Goal: Task Accomplishment & Management: Complete application form

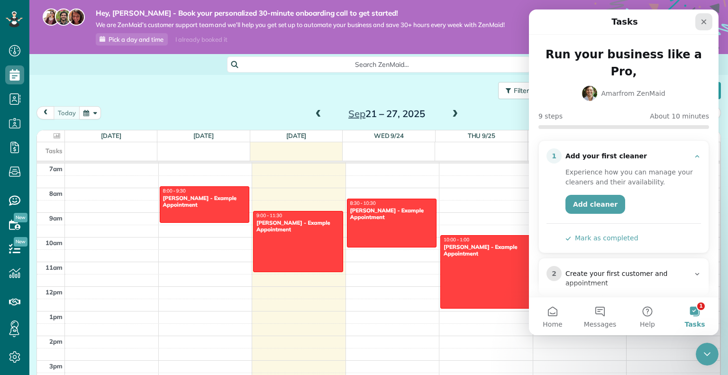
click at [703, 18] on icon "Close" at bounding box center [704, 22] width 8 height 8
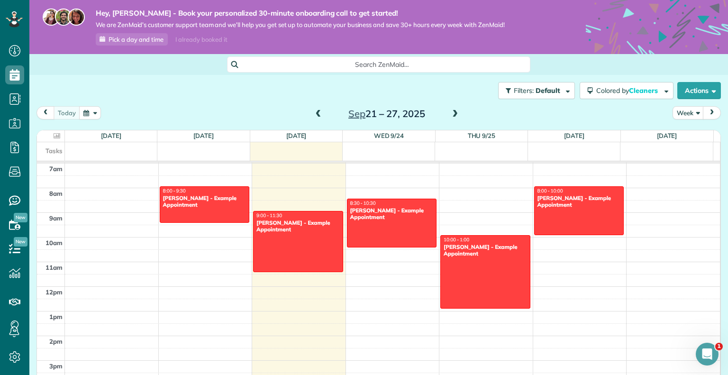
click at [209, 36] on div "I already booked it" at bounding box center [201, 40] width 63 height 12
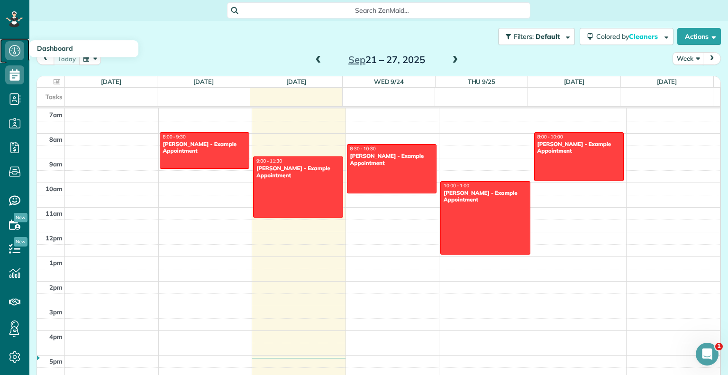
click at [14, 50] on icon at bounding box center [14, 50] width 19 height 19
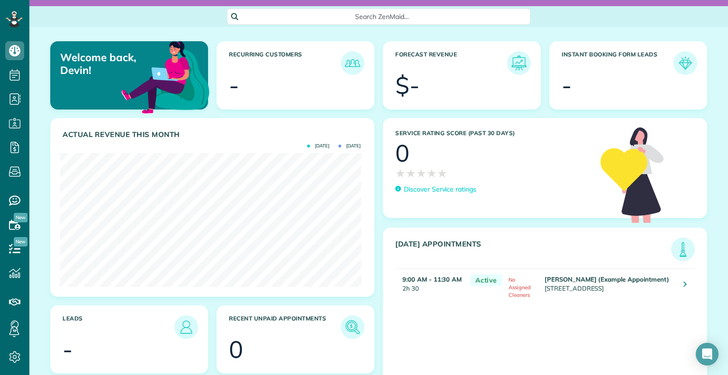
scroll to position [47, 0]
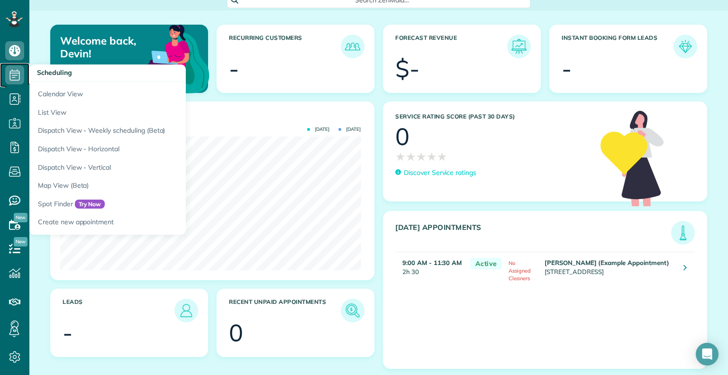
click at [13, 82] on icon at bounding box center [14, 74] width 19 height 19
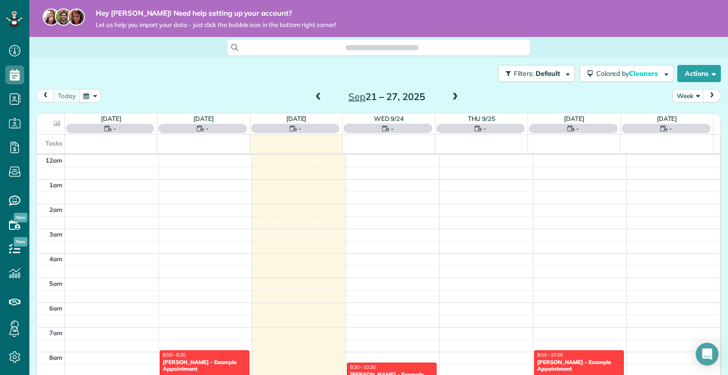
scroll to position [172, 0]
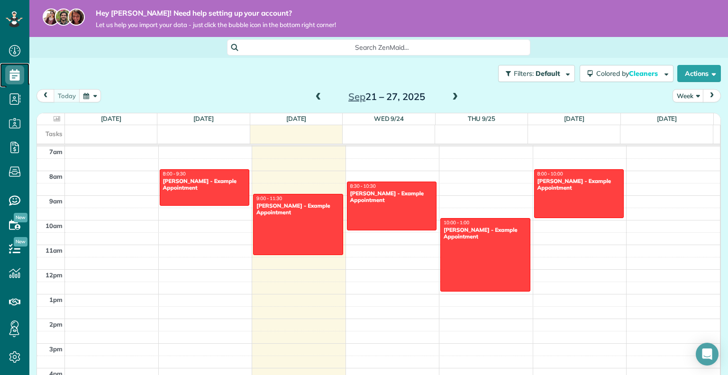
click at [18, 82] on icon at bounding box center [14, 74] width 19 height 19
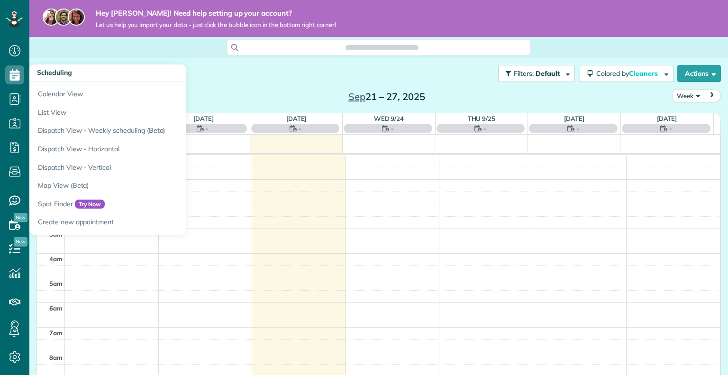
scroll to position [172, 0]
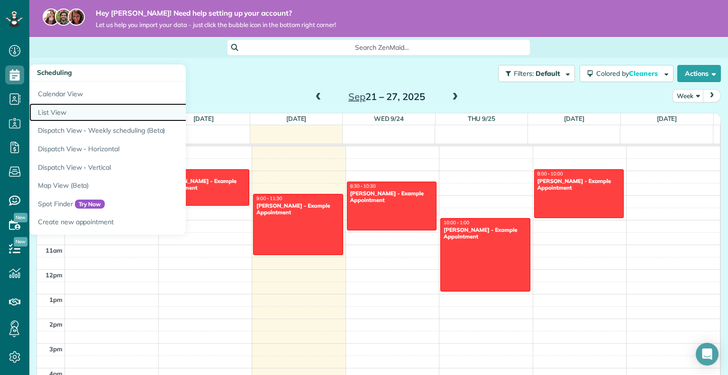
click at [49, 113] on link "List View" at bounding box center [147, 112] width 237 height 18
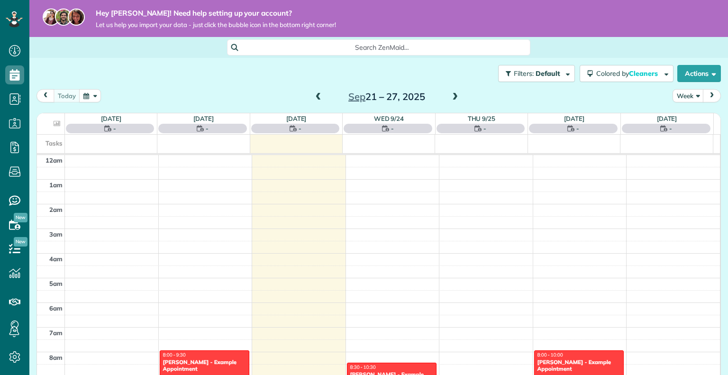
scroll to position [172, 0]
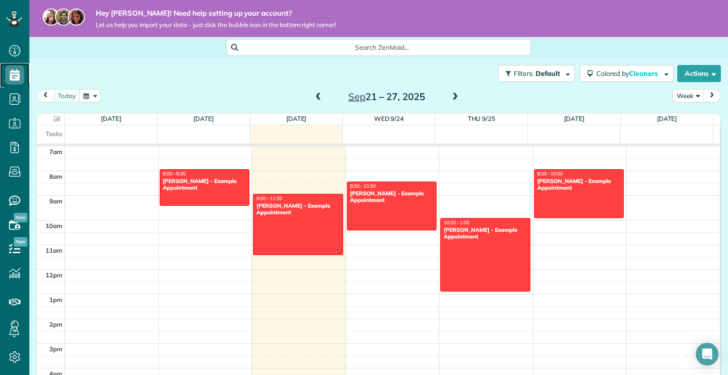
click at [21, 80] on icon at bounding box center [14, 74] width 19 height 19
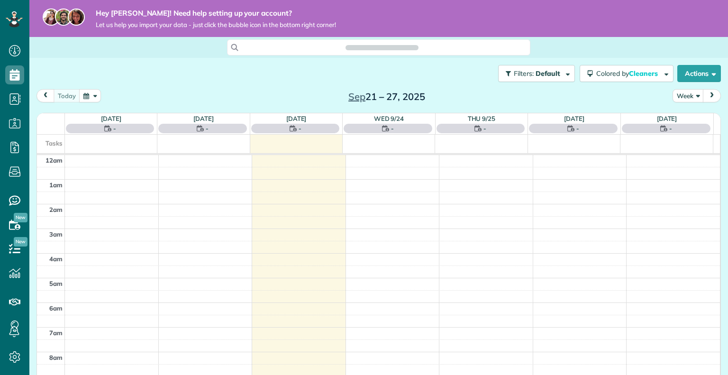
scroll to position [172, 0]
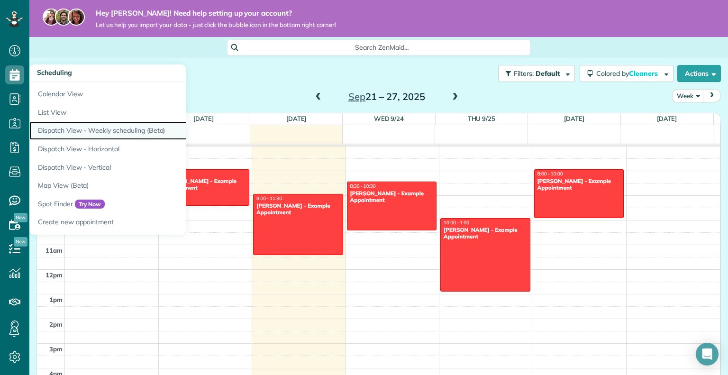
click at [59, 128] on link "Dispatch View - Weekly scheduling (Beta)" at bounding box center [147, 130] width 237 height 18
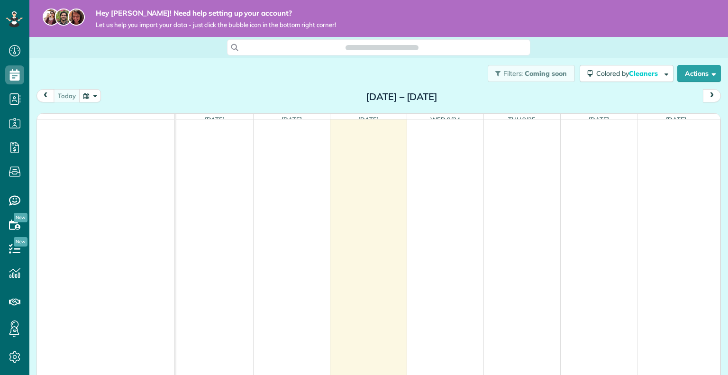
scroll to position [4, 4]
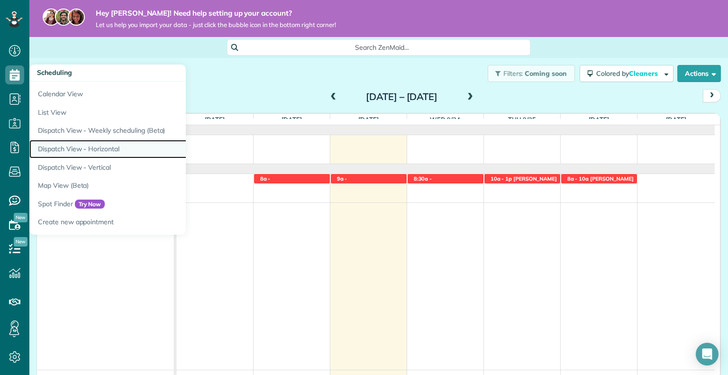
click at [73, 145] on link "Dispatch View - Horizontal" at bounding box center [147, 149] width 237 height 18
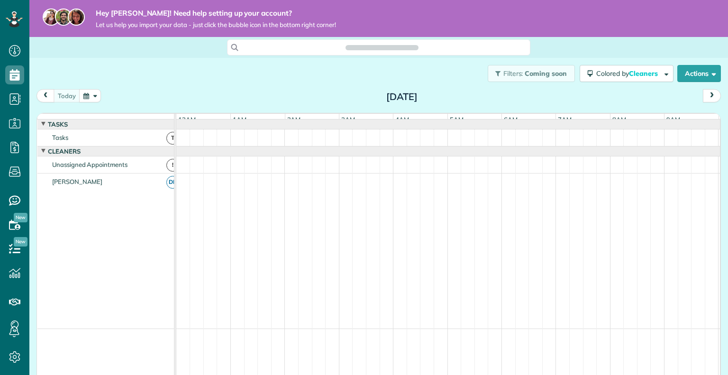
scroll to position [0, 326]
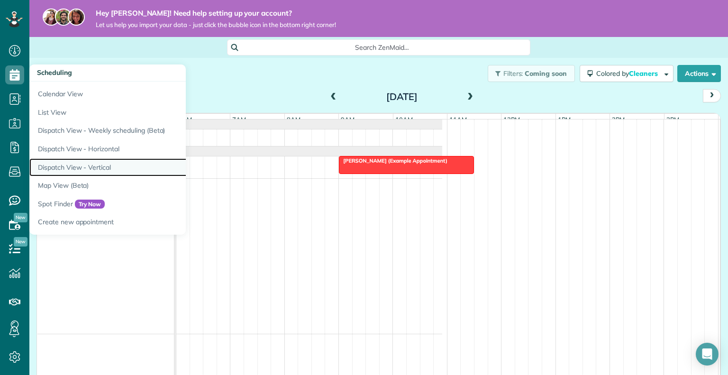
click at [85, 171] on link "Dispatch View - Vertical" at bounding box center [147, 167] width 237 height 18
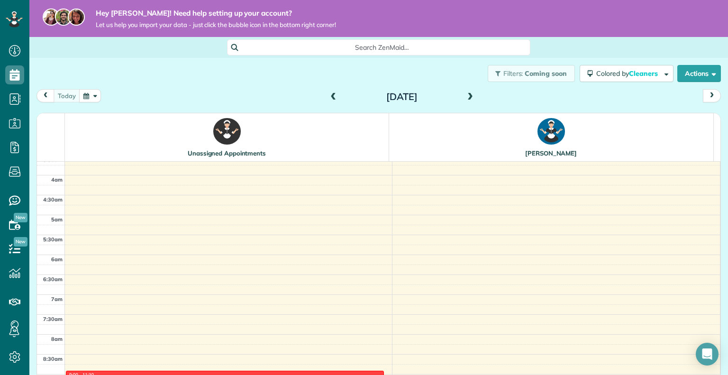
scroll to position [142, 0]
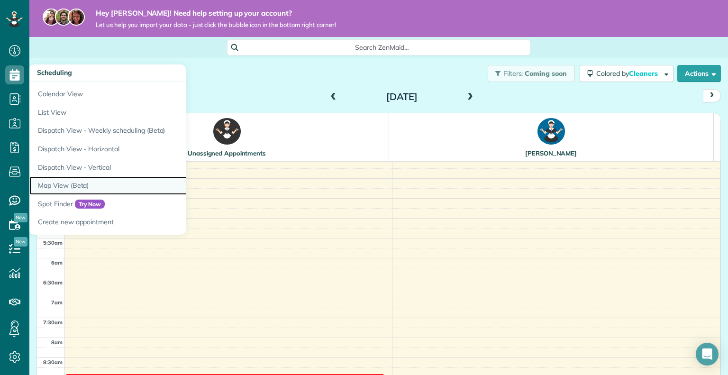
click at [74, 187] on link "Map View (Beta)" at bounding box center [147, 185] width 237 height 18
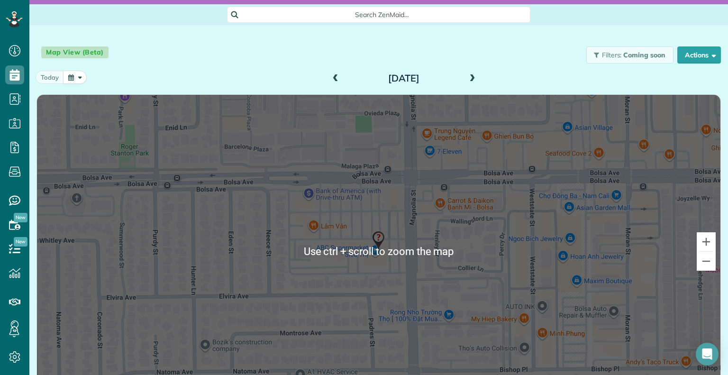
scroll to position [66, 0]
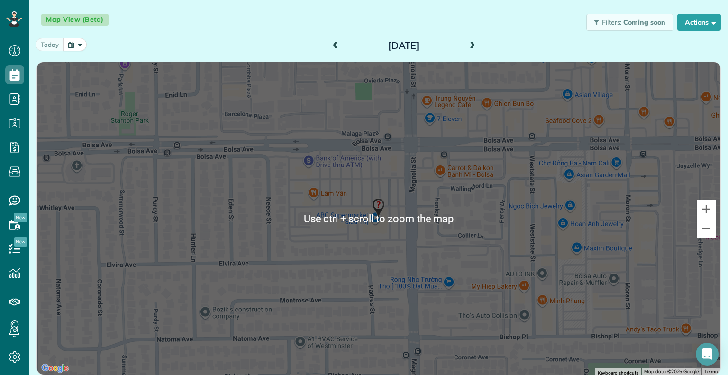
click at [378, 214] on img at bounding box center [378, 208] width 20 height 28
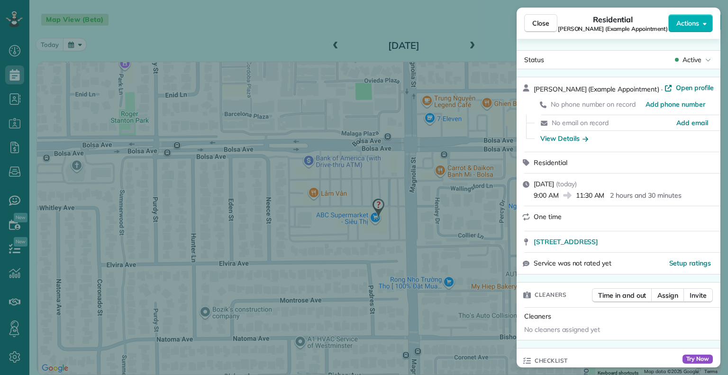
click at [478, 29] on div "Close Residential Carolyn Arellano (Example Appointment) Actions Status Active …" at bounding box center [364, 187] width 728 height 375
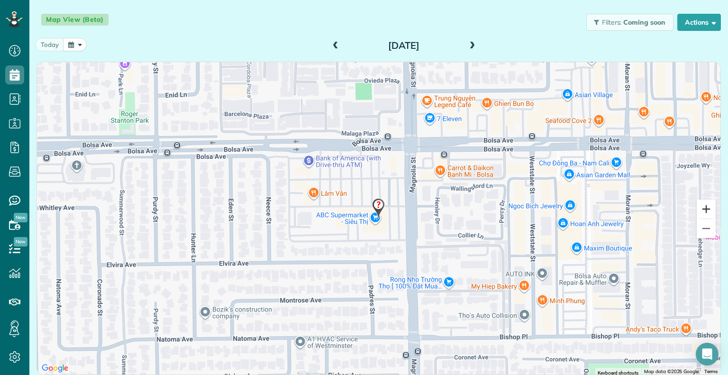
click at [697, 207] on button "Zoom in" at bounding box center [706, 209] width 19 height 19
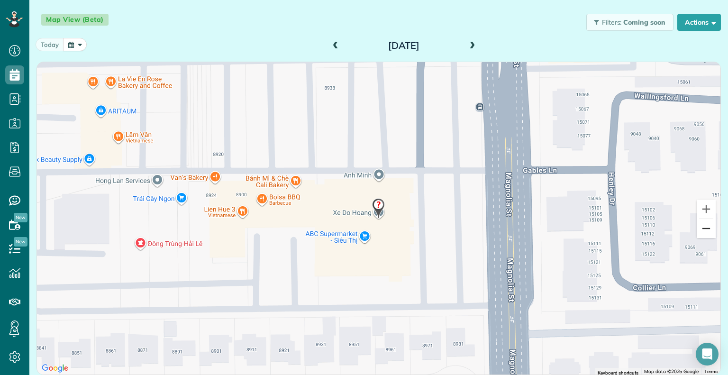
click at [702, 225] on button "Zoom out" at bounding box center [706, 228] width 19 height 19
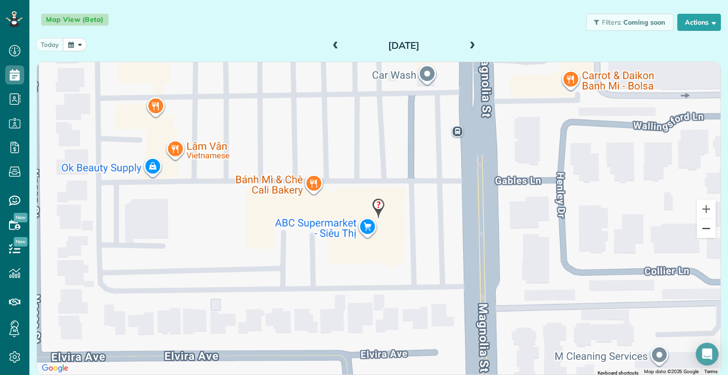
click at [702, 225] on button "Zoom out" at bounding box center [706, 228] width 19 height 19
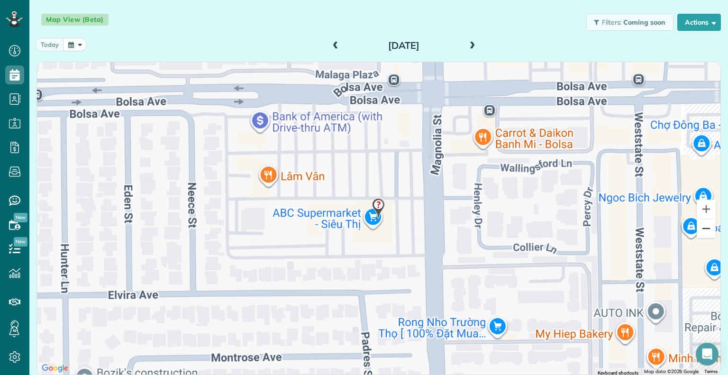
click at [702, 225] on button "Zoom out" at bounding box center [706, 228] width 19 height 19
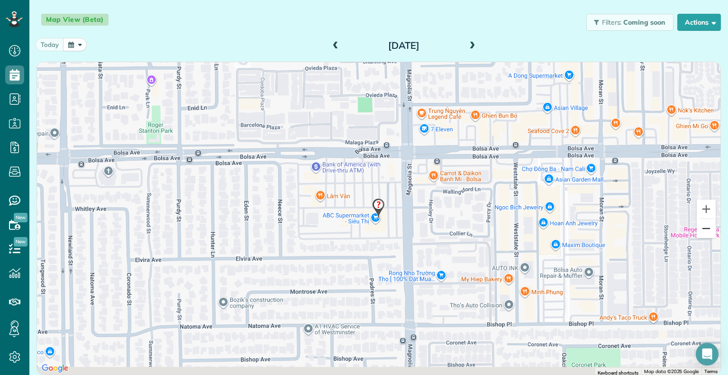
click at [702, 225] on button "Zoom out" at bounding box center [706, 228] width 19 height 19
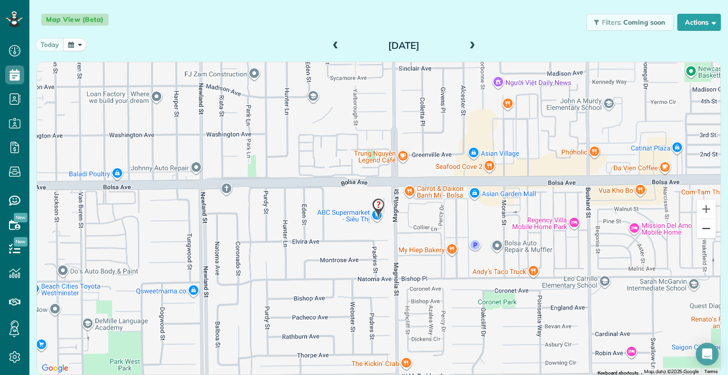
click at [702, 225] on button "Zoom out" at bounding box center [706, 228] width 19 height 19
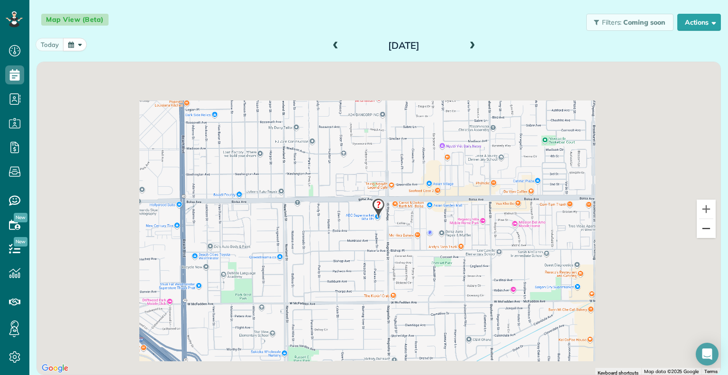
click at [702, 225] on button "Zoom out" at bounding box center [706, 228] width 19 height 19
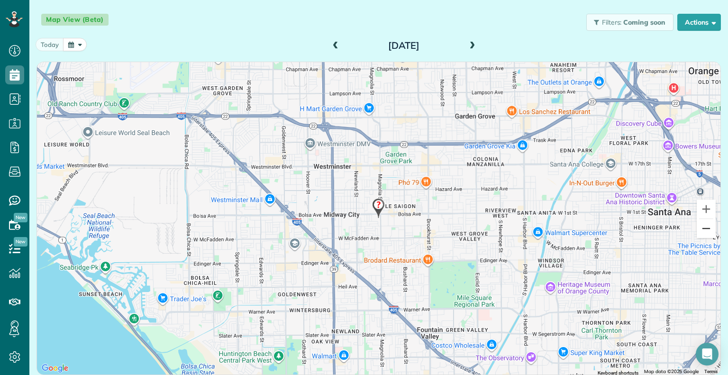
click at [702, 225] on button "Zoom out" at bounding box center [706, 228] width 19 height 19
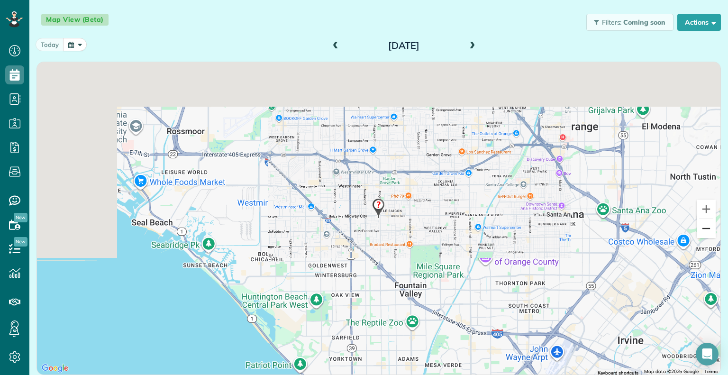
click at [702, 225] on button "Zoom out" at bounding box center [706, 228] width 19 height 19
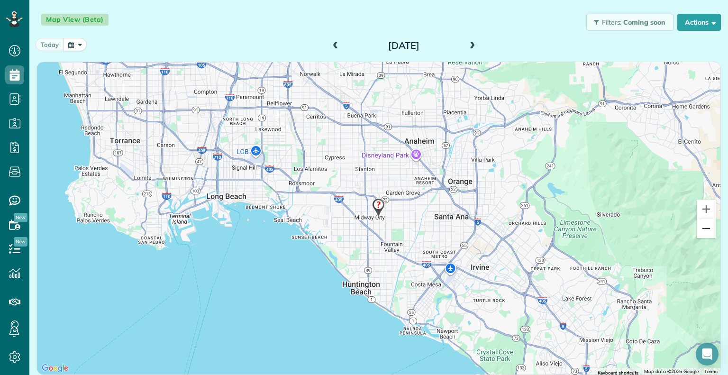
click at [702, 225] on button "Zoom out" at bounding box center [706, 228] width 19 height 19
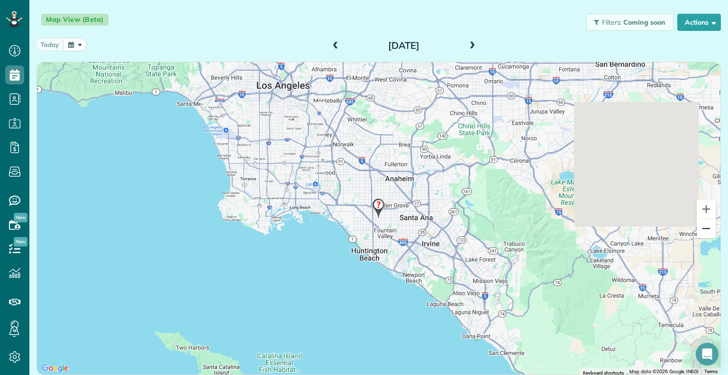
click at [702, 225] on button "Zoom out" at bounding box center [706, 228] width 19 height 19
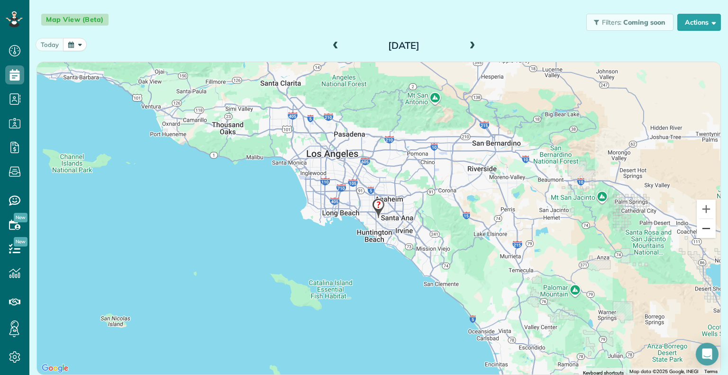
click at [702, 225] on button "Zoom out" at bounding box center [706, 228] width 19 height 19
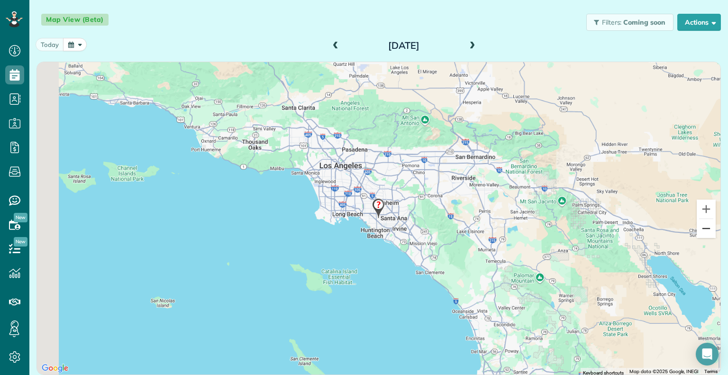
click at [702, 225] on button "Zoom out" at bounding box center [706, 228] width 19 height 19
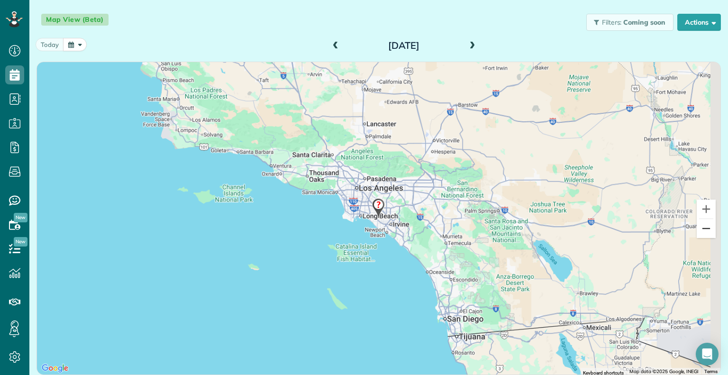
click at [702, 225] on button "Zoom out" at bounding box center [706, 228] width 19 height 19
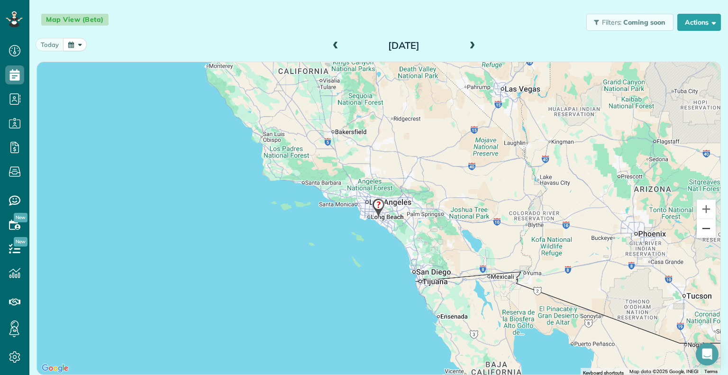
click at [702, 225] on button "Zoom out" at bounding box center [706, 228] width 19 height 19
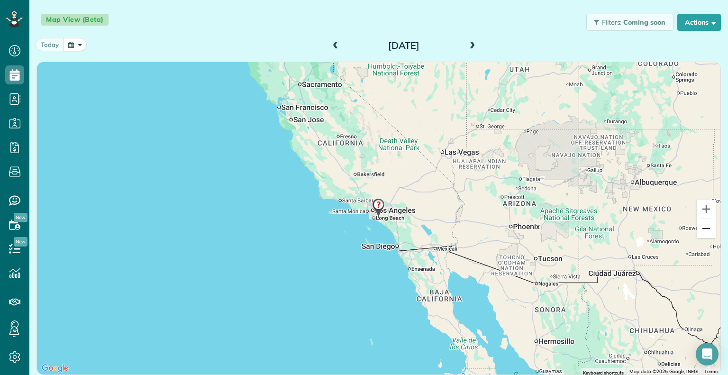
click at [702, 225] on button "Zoom out" at bounding box center [706, 228] width 19 height 19
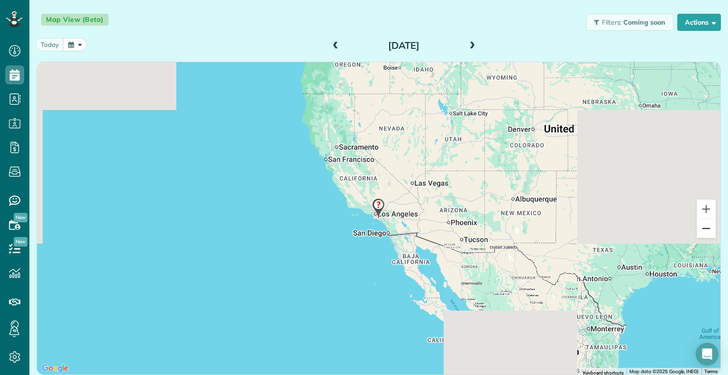
click at [702, 225] on button "Zoom out" at bounding box center [706, 228] width 19 height 19
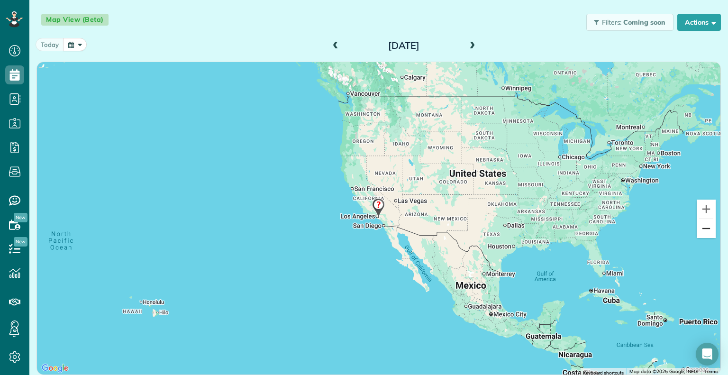
click at [702, 225] on button "Zoom out" at bounding box center [706, 228] width 19 height 19
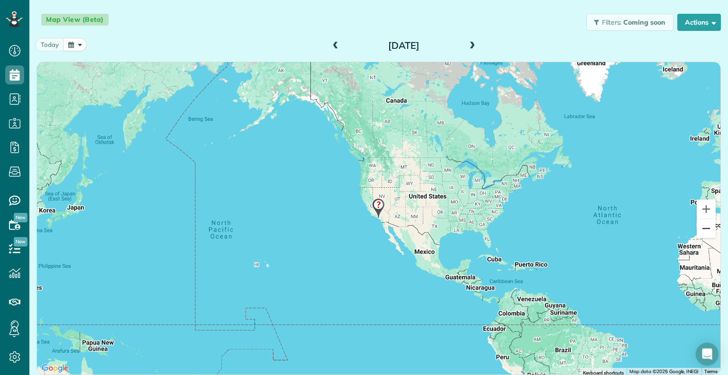
click at [702, 225] on button "Zoom out" at bounding box center [706, 228] width 19 height 19
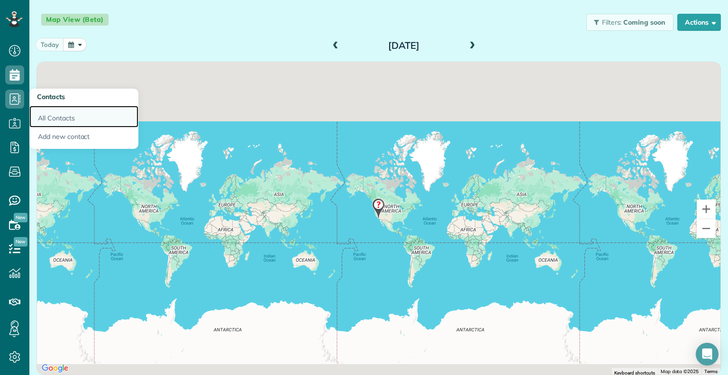
click at [62, 124] on link "All Contacts" at bounding box center [83, 117] width 109 height 22
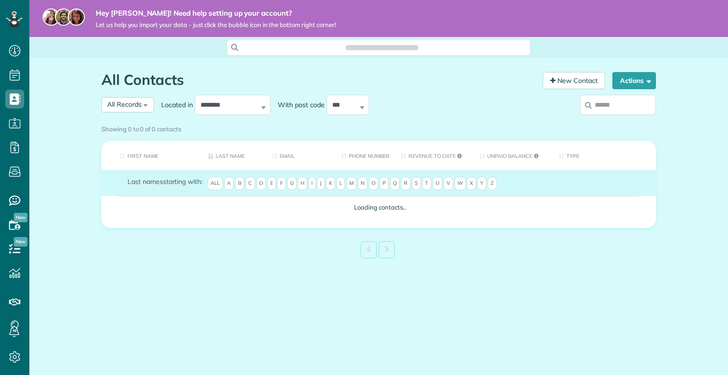
scroll to position [4, 4]
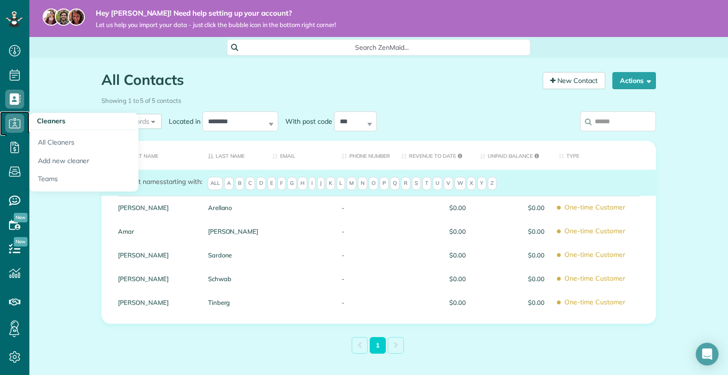
click at [13, 122] on icon at bounding box center [14, 123] width 19 height 19
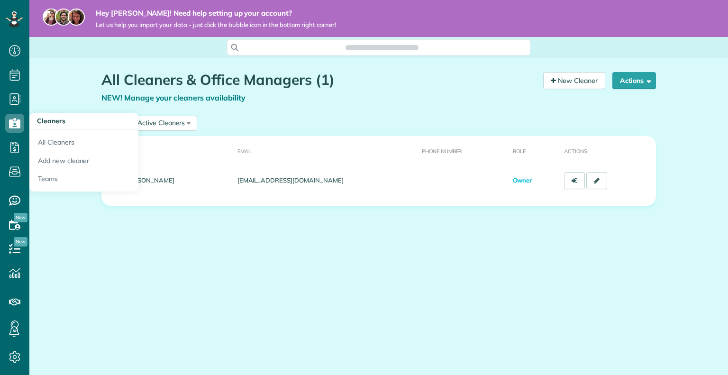
scroll to position [4, 4]
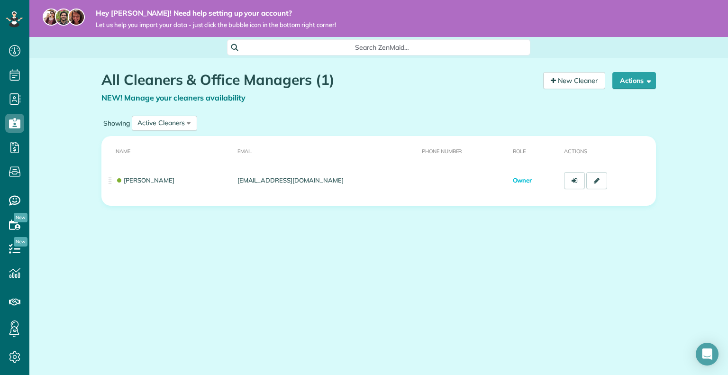
click at [75, 234] on div "All Cleaners & Office Managers (1) NEW! Manage your cleaners availability Your …" at bounding box center [378, 166] width 699 height 217
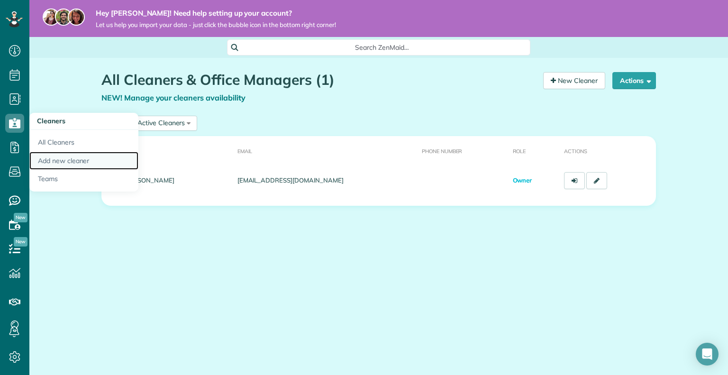
click at [70, 162] on link "Add new cleaner" at bounding box center [83, 161] width 109 height 18
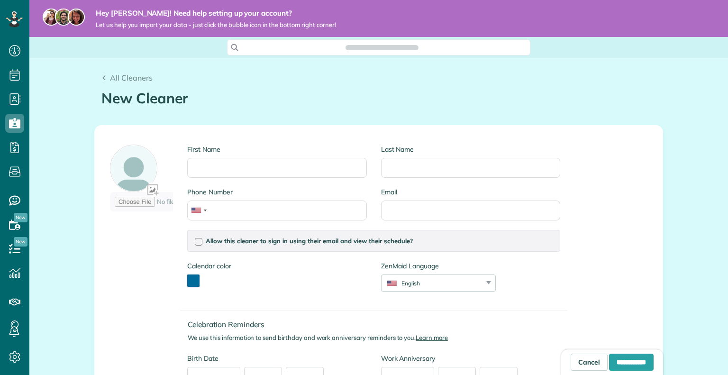
scroll to position [4, 4]
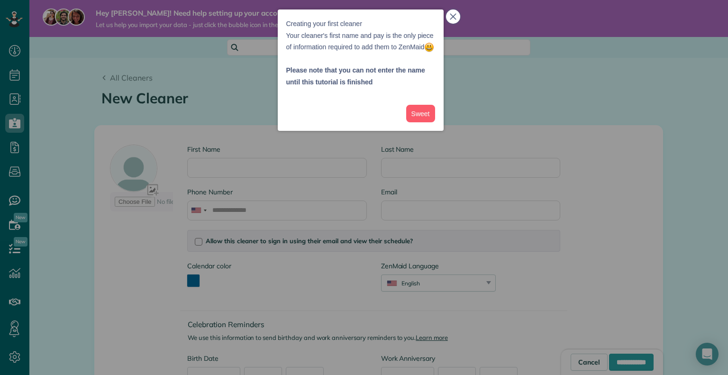
click at [450, 15] on icon "close," at bounding box center [453, 16] width 7 height 7
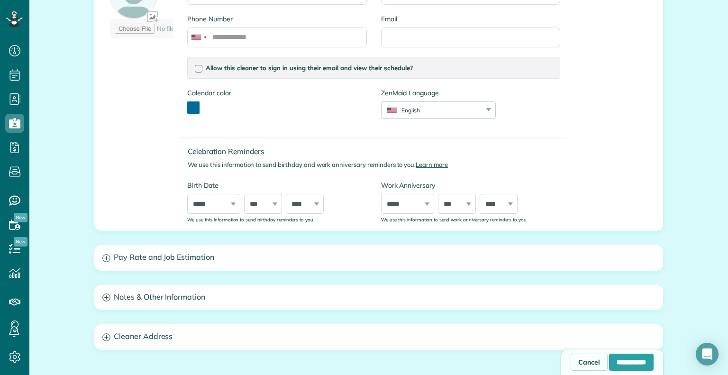
scroll to position [190, 0]
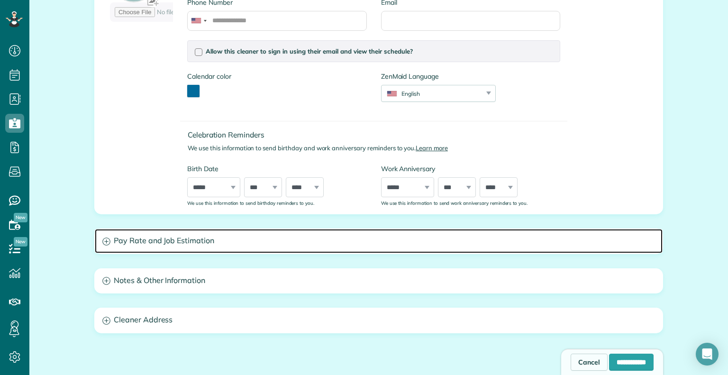
click at [193, 243] on h3 "Pay Rate and Job Estimation" at bounding box center [379, 241] width 568 height 24
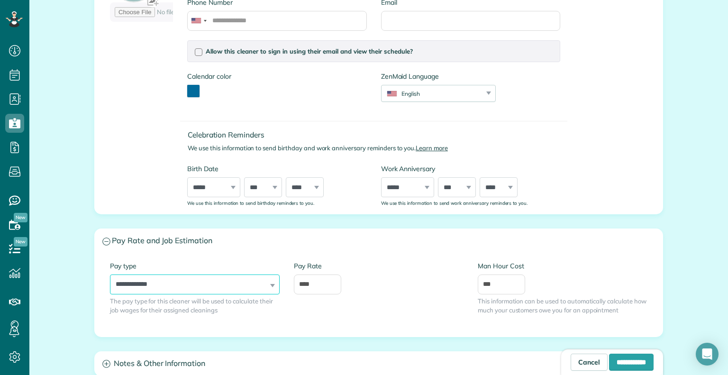
click at [236, 287] on select "**********" at bounding box center [195, 284] width 170 height 20
click at [110, 274] on select "**********" at bounding box center [195, 284] width 170 height 20
click at [316, 283] on input "****" at bounding box center [317, 284] width 47 height 20
type input "**"
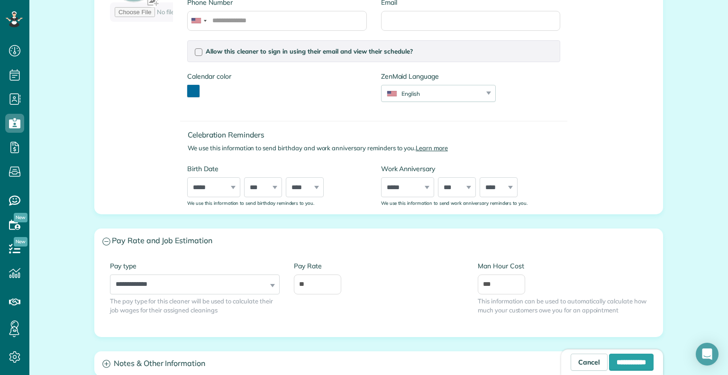
click at [401, 273] on div "Pay Rate **" at bounding box center [379, 277] width 170 height 33
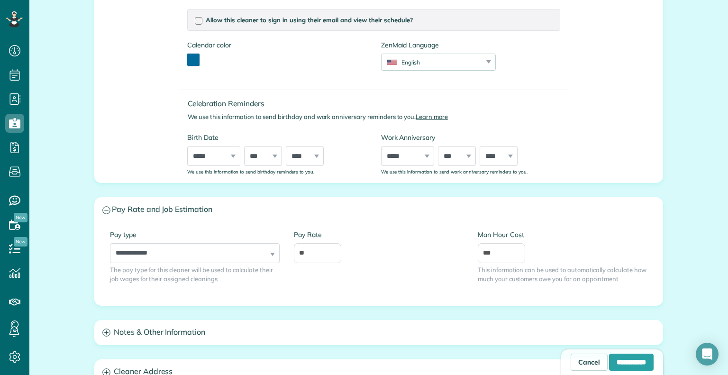
scroll to position [284, 0]
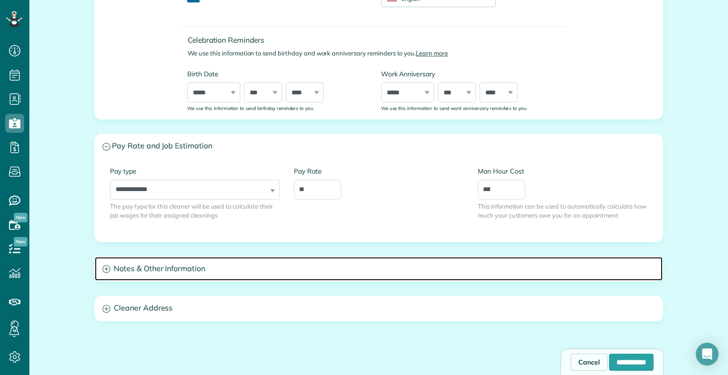
click at [193, 267] on h3 "Notes & Other Information" at bounding box center [379, 269] width 568 height 24
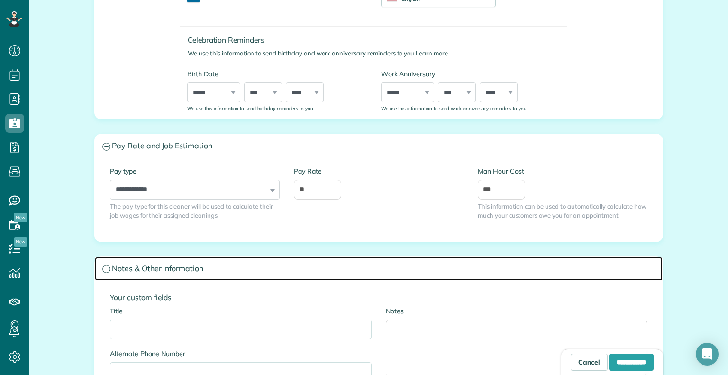
click at [209, 263] on h3 "Notes & Other Information" at bounding box center [379, 269] width 568 height 24
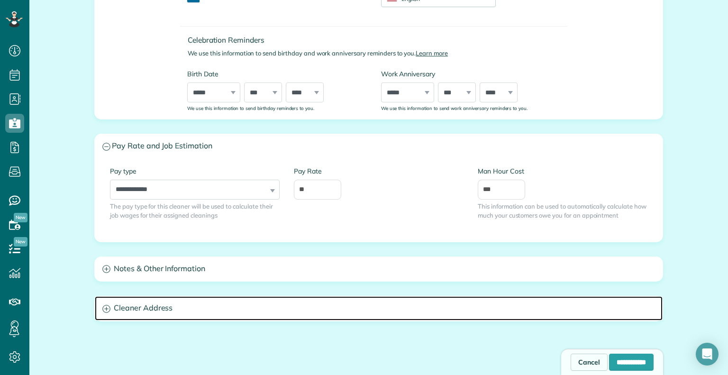
click at [515, 305] on h3 "Cleaner Address" at bounding box center [379, 308] width 568 height 24
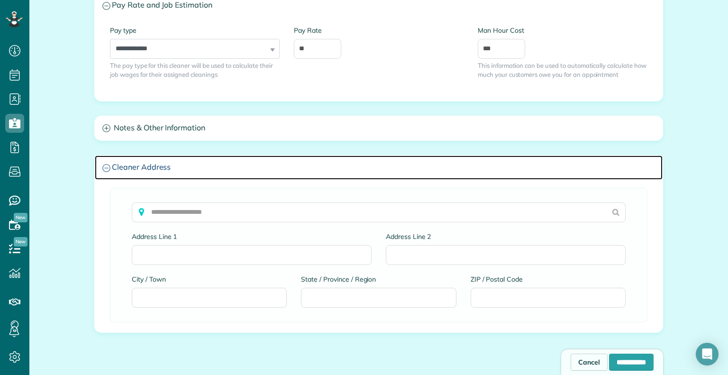
scroll to position [427, 0]
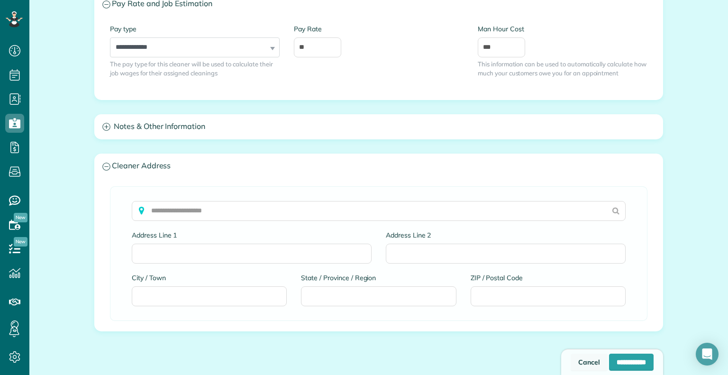
click at [571, 364] on link "Cancel" at bounding box center [589, 362] width 37 height 17
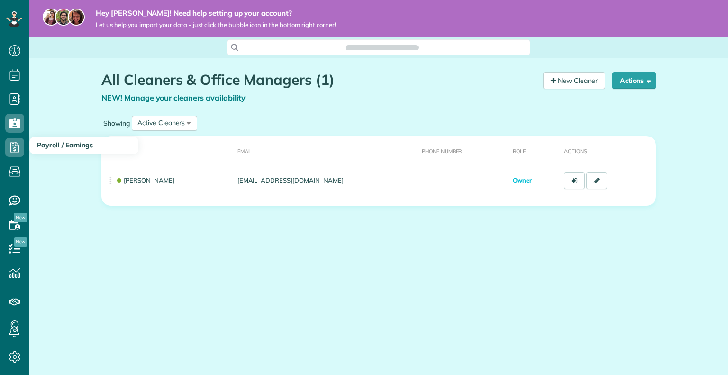
scroll to position [4, 4]
click at [16, 148] on icon at bounding box center [14, 147] width 19 height 19
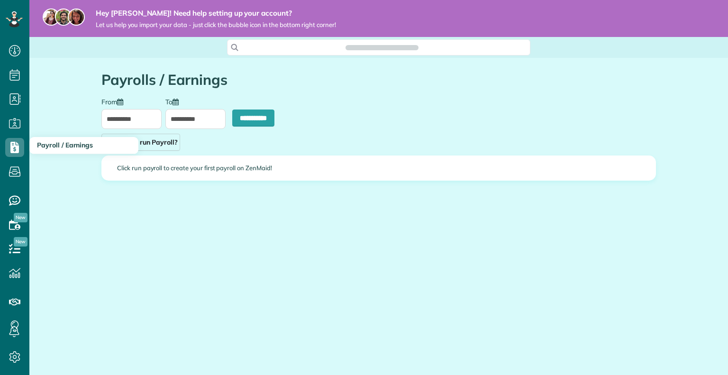
scroll to position [4, 4]
type input "**********"
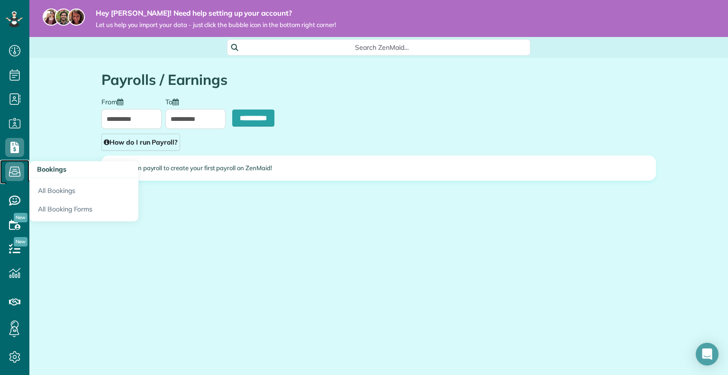
click at [17, 168] on icon at bounding box center [14, 171] width 19 height 19
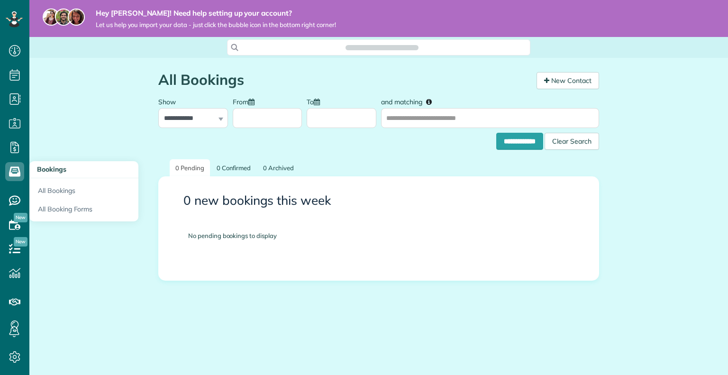
scroll to position [4, 4]
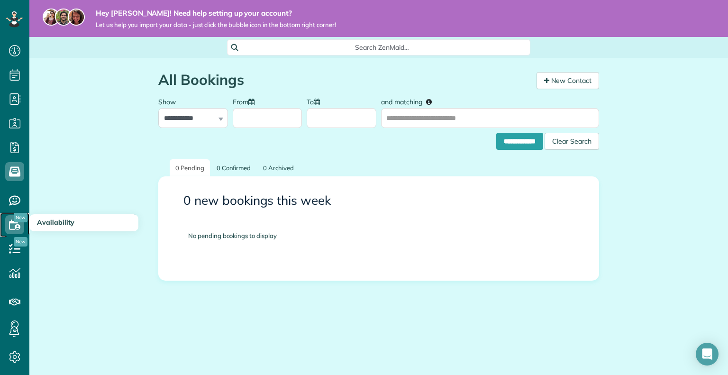
click at [9, 223] on use at bounding box center [14, 224] width 11 height 10
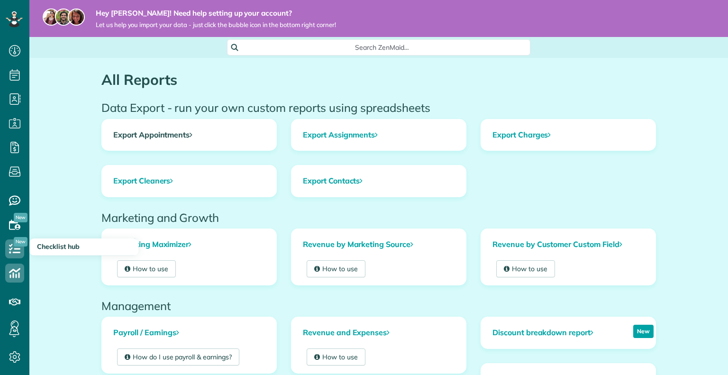
scroll to position [4, 4]
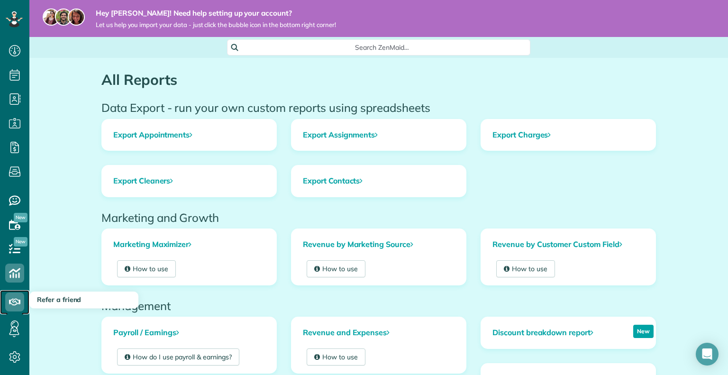
click at [17, 296] on icon at bounding box center [14, 301] width 19 height 19
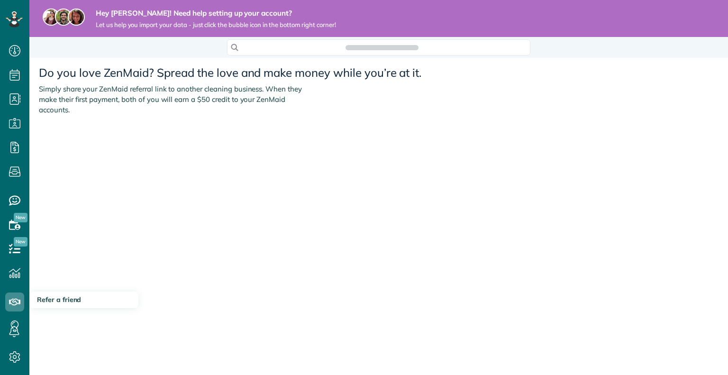
scroll to position [4, 4]
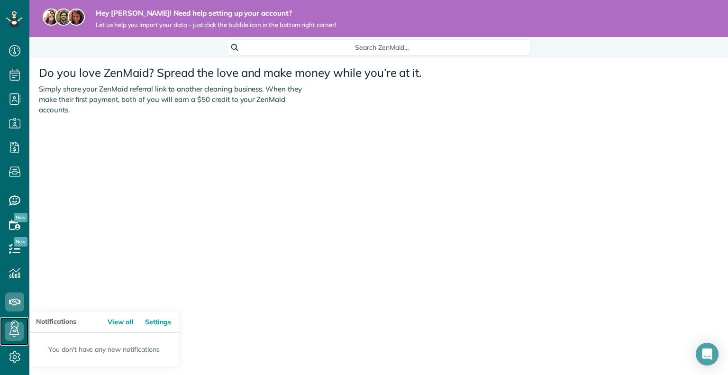
click at [16, 331] on icon at bounding box center [14, 331] width 19 height 19
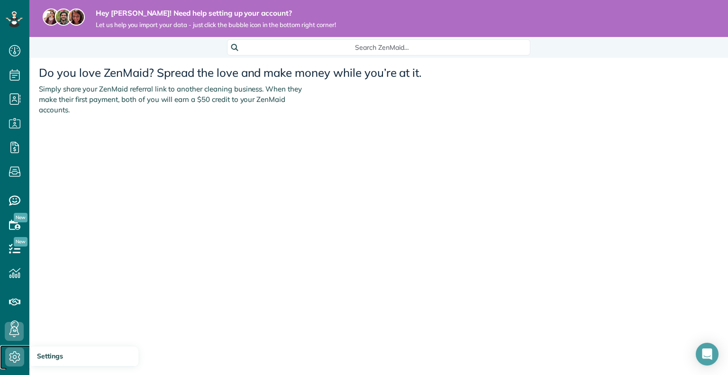
click at [13, 355] on icon at bounding box center [14, 356] width 19 height 19
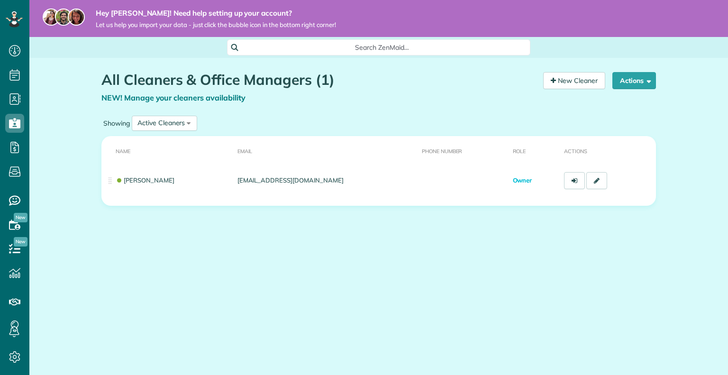
scroll to position [4, 4]
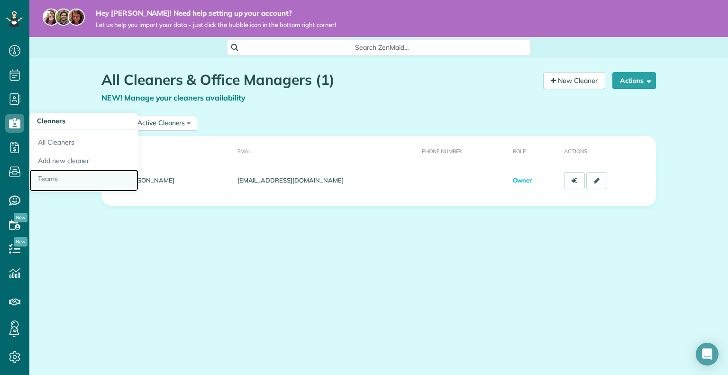
click at [66, 178] on link "Teams" at bounding box center [83, 181] width 109 height 22
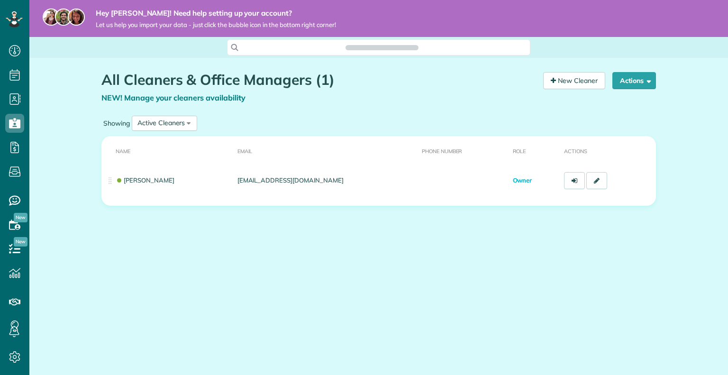
scroll to position [4, 4]
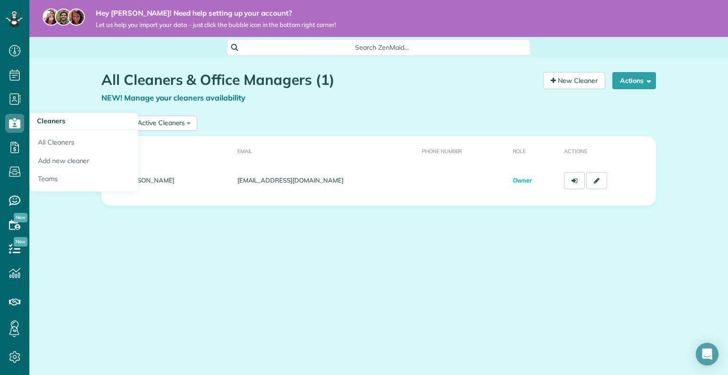
click at [52, 223] on div "All Cleaners & Office Managers (1) NEW! Manage your cleaners availability Your …" at bounding box center [378, 166] width 699 height 217
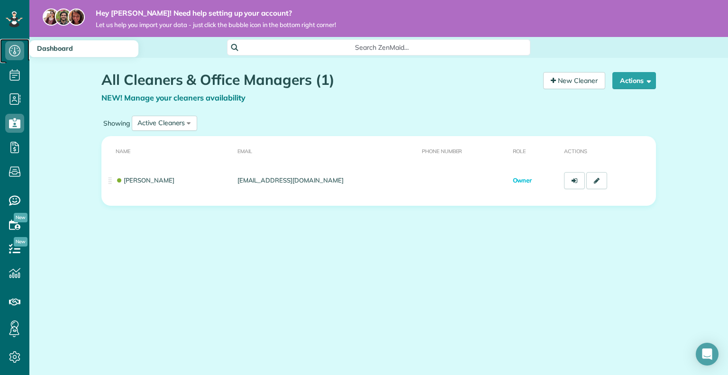
click at [28, 51] on link "Dashboard" at bounding box center [14, 51] width 29 height 24
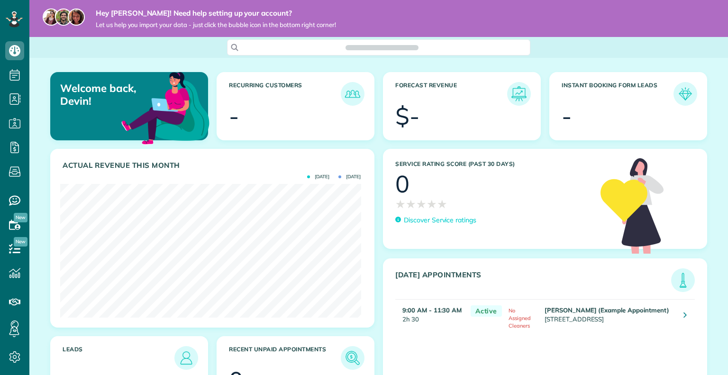
scroll to position [133, 301]
click at [711, 358] on icon "Open Intercom Messenger" at bounding box center [707, 354] width 11 height 12
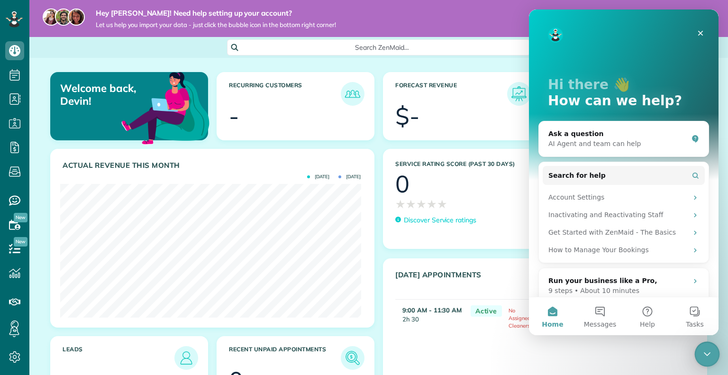
scroll to position [0, 0]
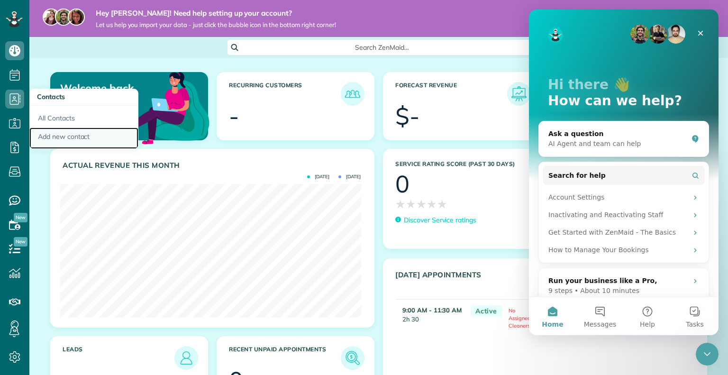
click at [66, 136] on link "Add new contact" at bounding box center [83, 139] width 109 height 22
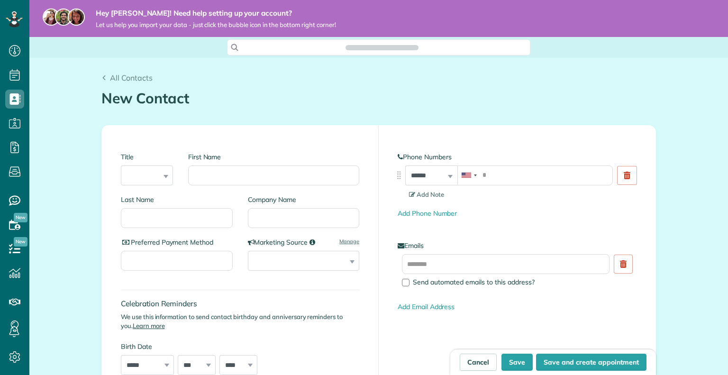
scroll to position [4, 4]
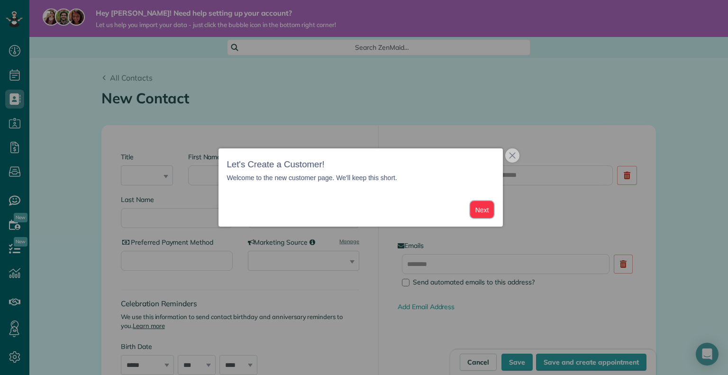
click at [485, 212] on button "Next" at bounding box center [482, 210] width 24 height 18
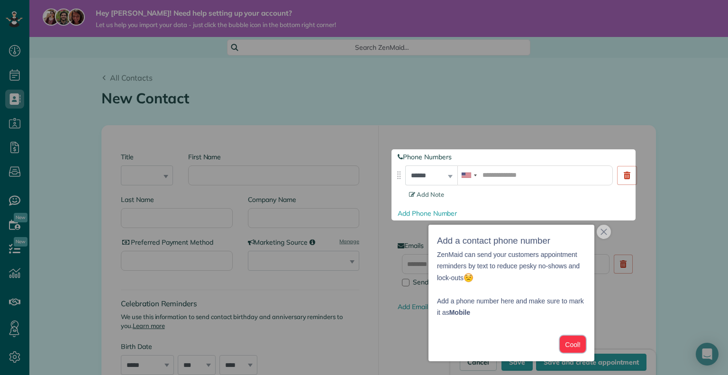
click at [576, 343] on button "Cool!" at bounding box center [573, 345] width 26 height 18
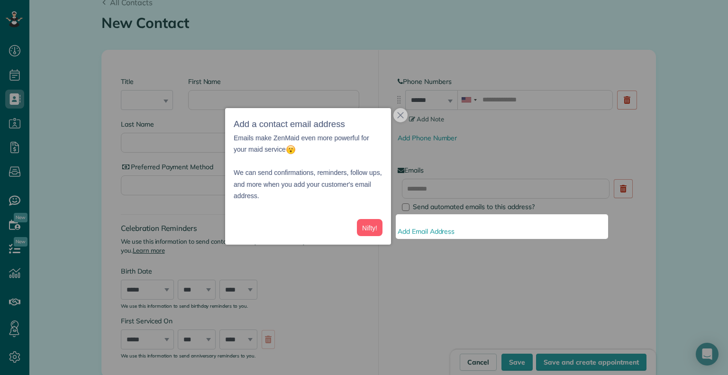
scroll to position [76, 0]
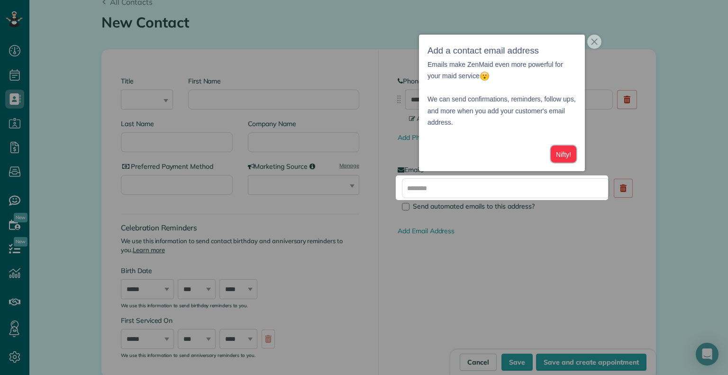
click at [569, 152] on button "Nifty!" at bounding box center [564, 155] width 26 height 18
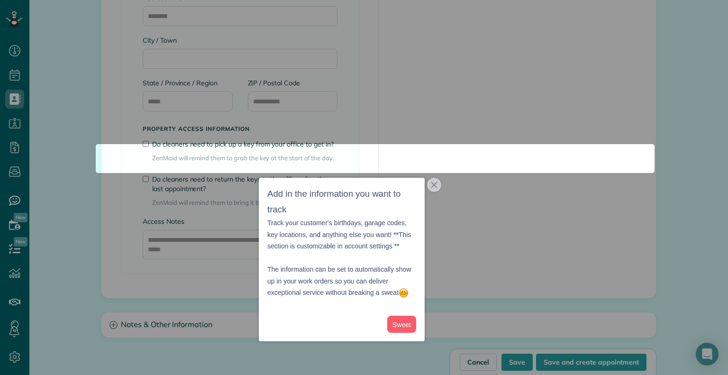
scroll to position [793, 0]
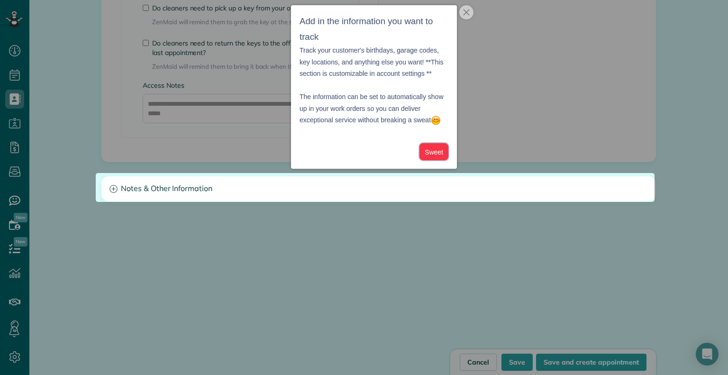
click at [433, 154] on button "Sweet" at bounding box center [434, 152] width 29 height 18
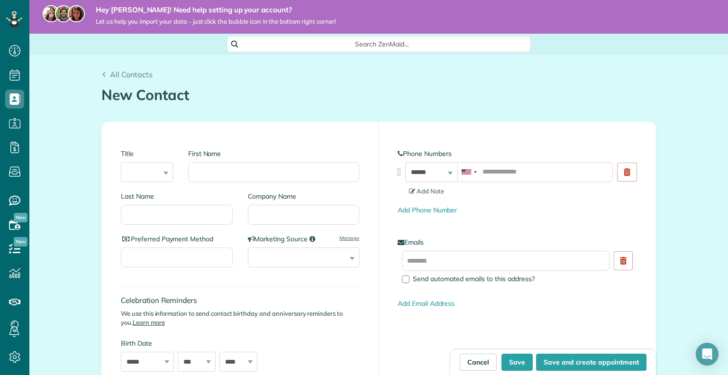
scroll to position [0, 0]
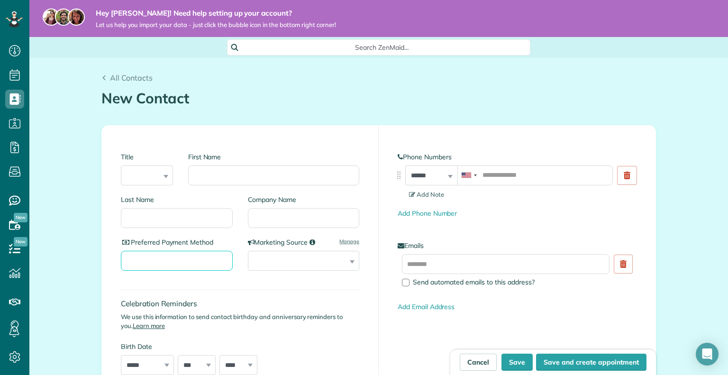
click at [218, 260] on input "Preferred Payment Method" at bounding box center [177, 261] width 112 height 20
click at [272, 258] on select "**********" at bounding box center [304, 261] width 112 height 20
click at [193, 274] on div "Preferred Payment Method" at bounding box center [180, 258] width 119 height 43
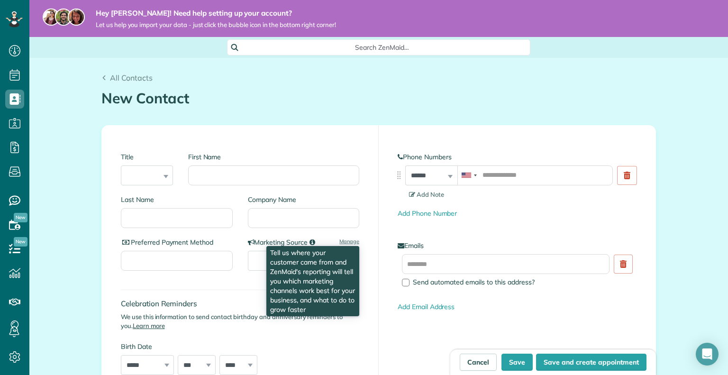
drag, startPoint x: 309, startPoint y: 242, endPoint x: 315, endPoint y: 231, distance: 12.9
click at [315, 231] on div "Company Name" at bounding box center [299, 216] width 119 height 43
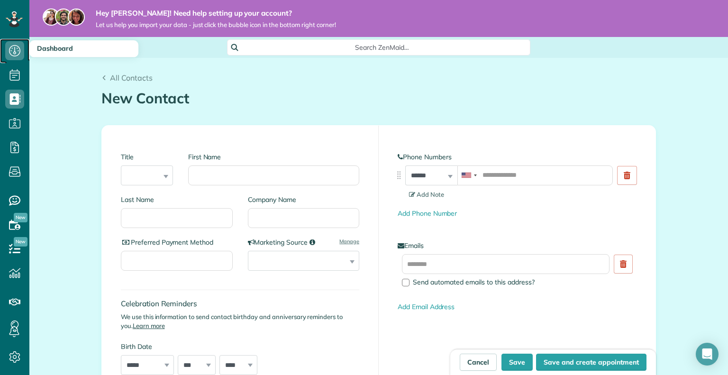
click at [16, 55] on use at bounding box center [14, 50] width 11 height 11
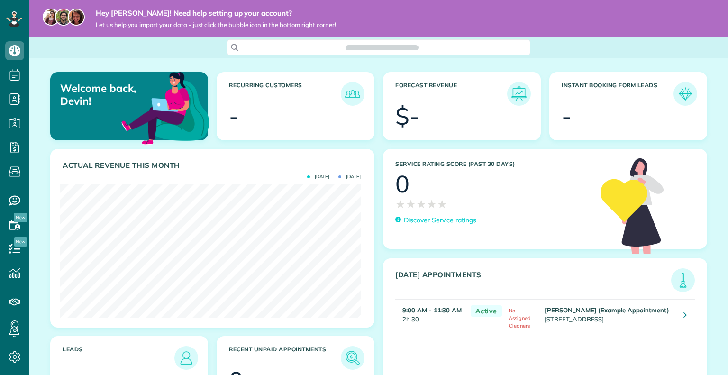
scroll to position [133, 301]
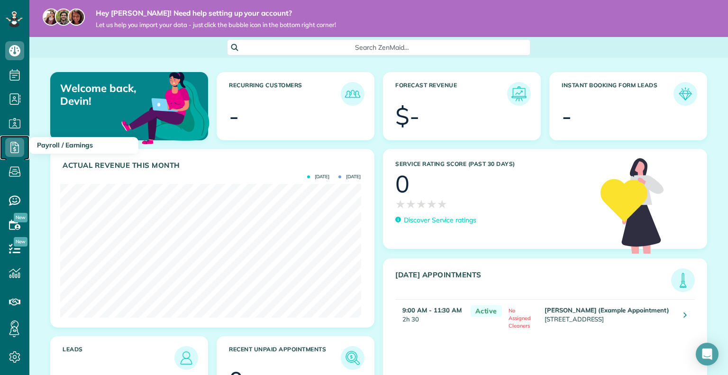
click at [14, 145] on icon at bounding box center [14, 147] width 19 height 19
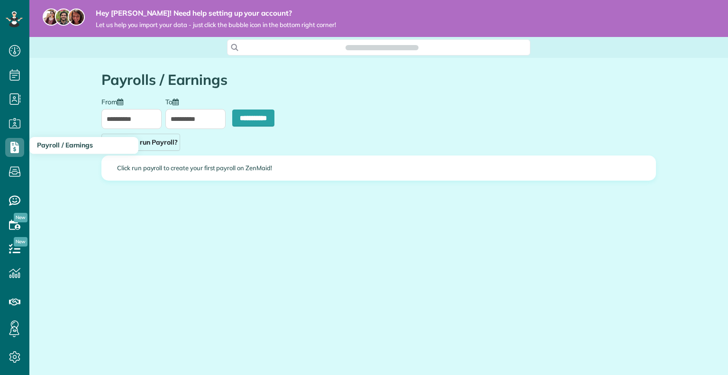
scroll to position [4, 4]
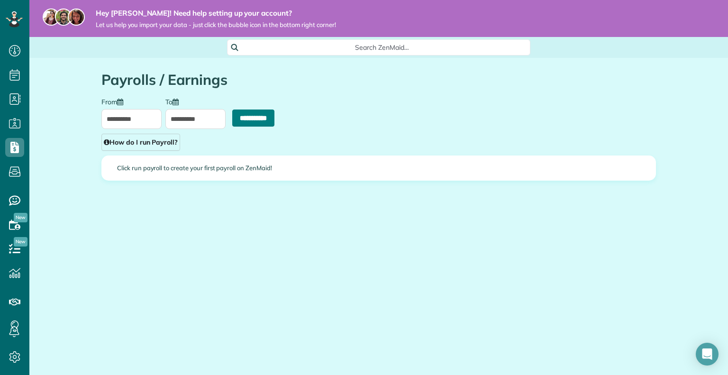
type input "**********"
click at [232, 115] on input "**********" at bounding box center [253, 117] width 42 height 17
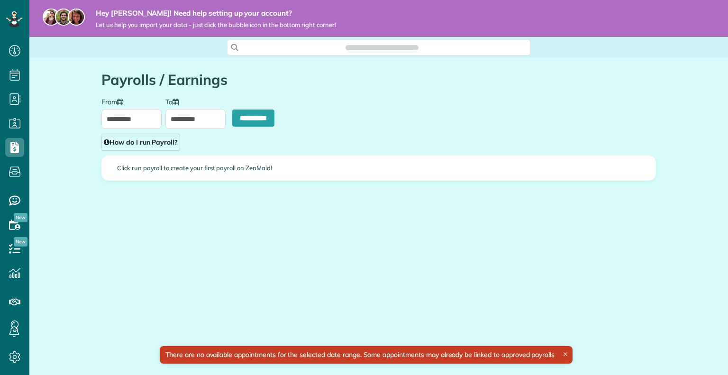
scroll to position [4, 4]
type input "**********"
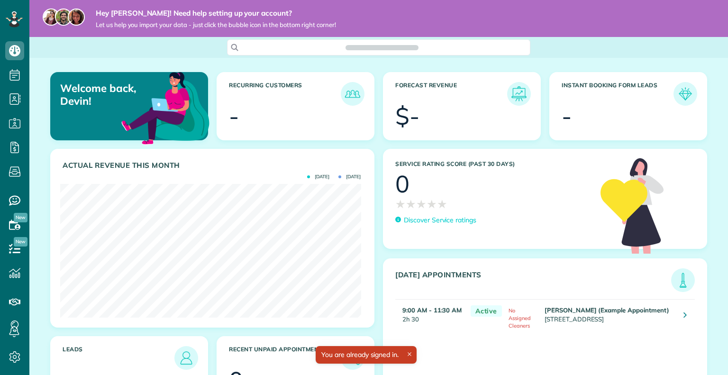
scroll to position [133, 301]
click at [13, 21] on icon at bounding box center [14, 19] width 6 height 6
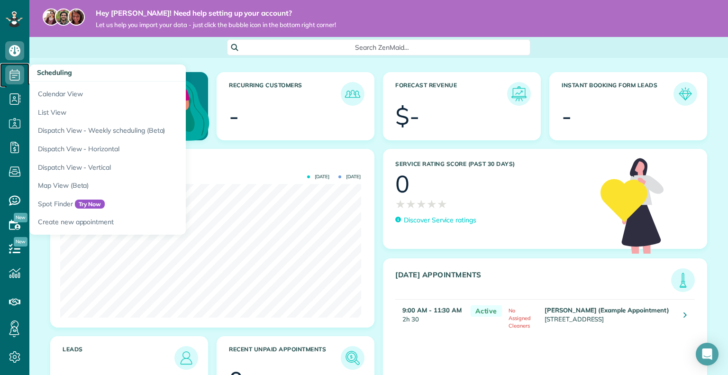
click at [14, 79] on icon at bounding box center [14, 74] width 19 height 19
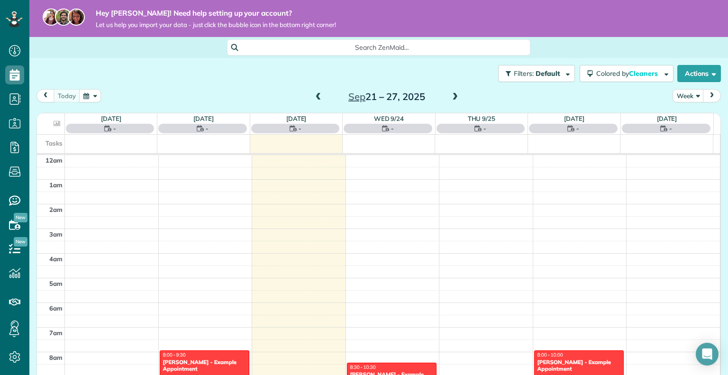
scroll to position [172, 0]
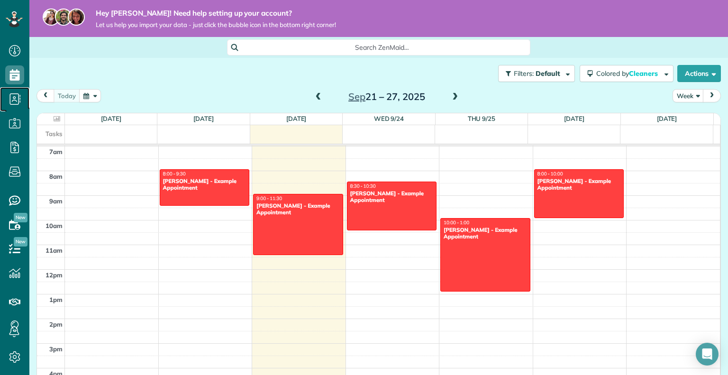
click at [13, 97] on use at bounding box center [15, 98] width 11 height 11
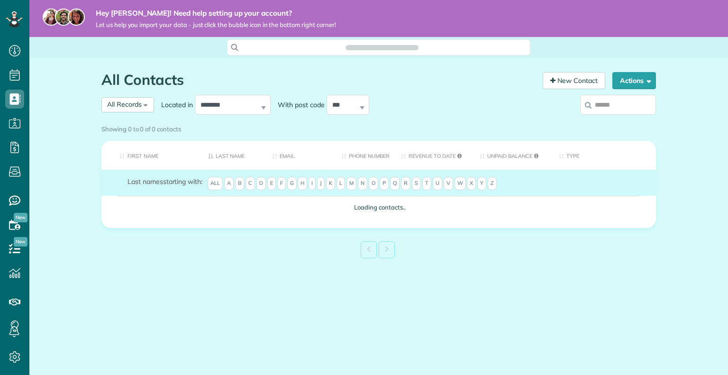
scroll to position [4, 4]
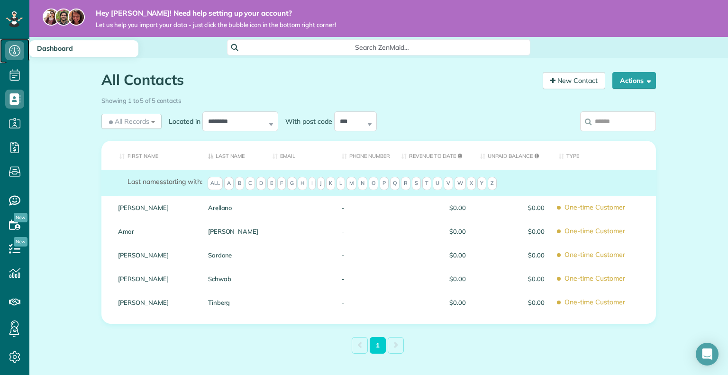
click at [21, 53] on icon at bounding box center [14, 50] width 19 height 19
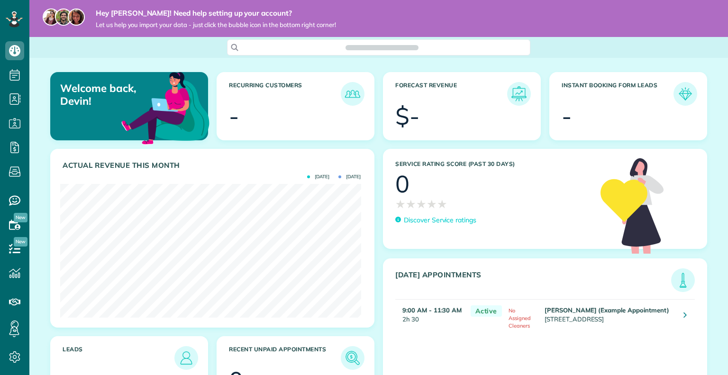
scroll to position [133, 301]
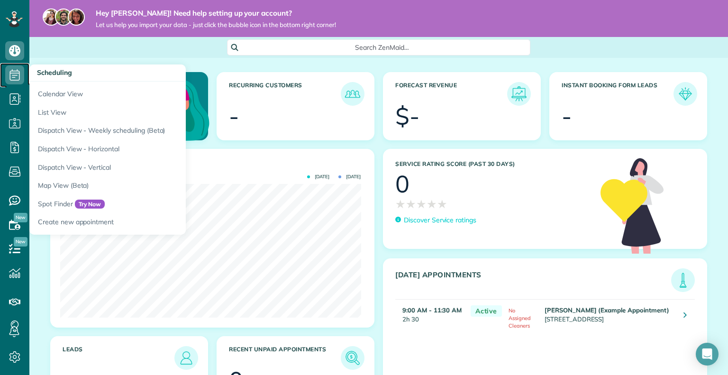
click at [8, 75] on icon at bounding box center [14, 74] width 19 height 19
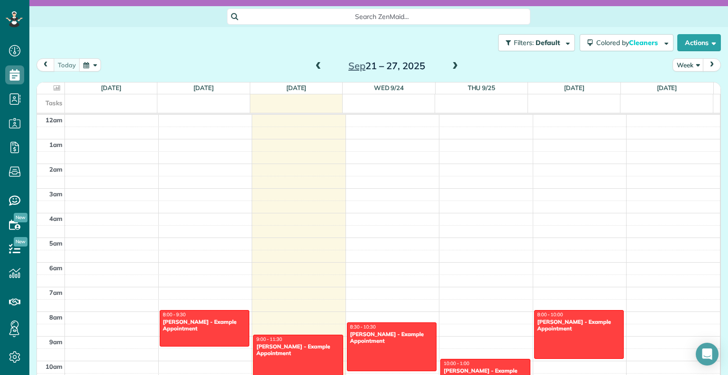
scroll to position [49, 0]
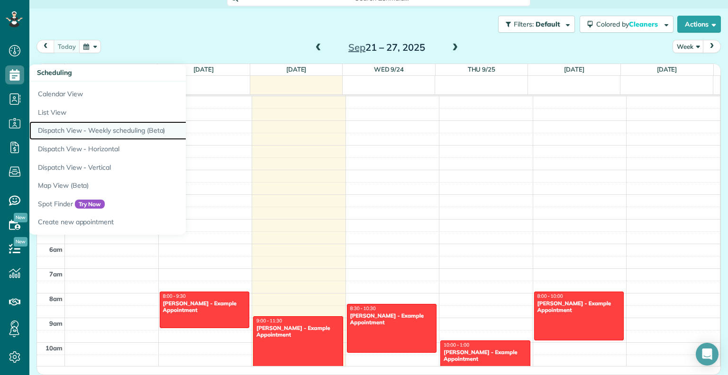
click at [93, 128] on link "Dispatch View - Weekly scheduling (Beta)" at bounding box center [147, 130] width 237 height 18
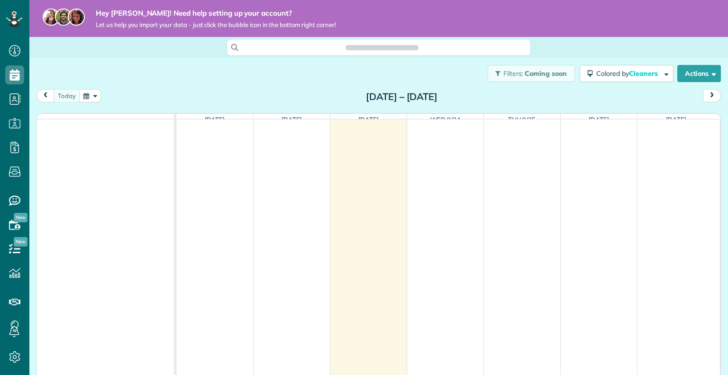
scroll to position [4, 4]
